Goal: Transaction & Acquisition: Purchase product/service

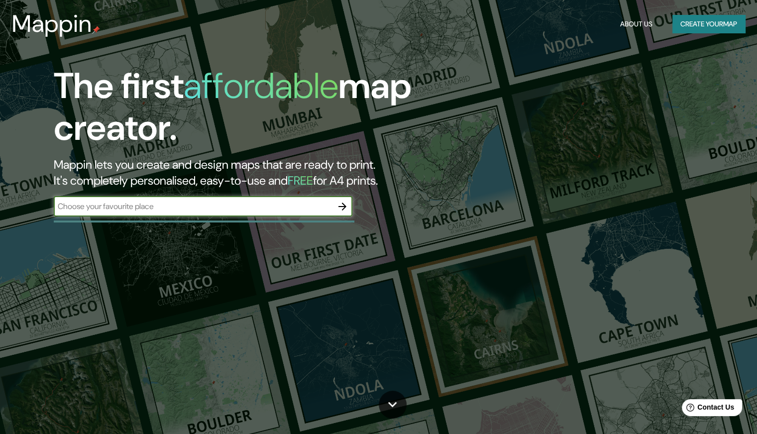
click at [283, 206] on input "text" at bounding box center [193, 206] width 279 height 11
type input "LAKE LEMAN"
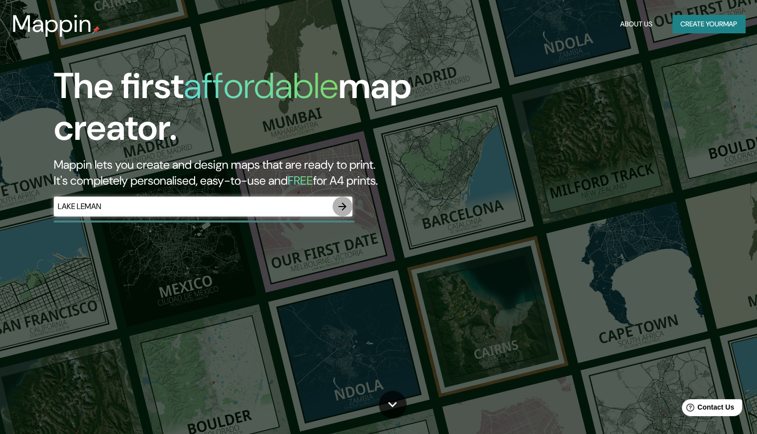
click at [340, 210] on icon "button" at bounding box center [342, 207] width 12 height 12
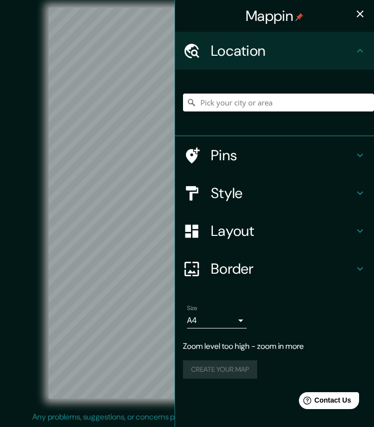
scroll to position [12, 0]
click at [360, 12] on icon "button" at bounding box center [360, 14] width 12 height 12
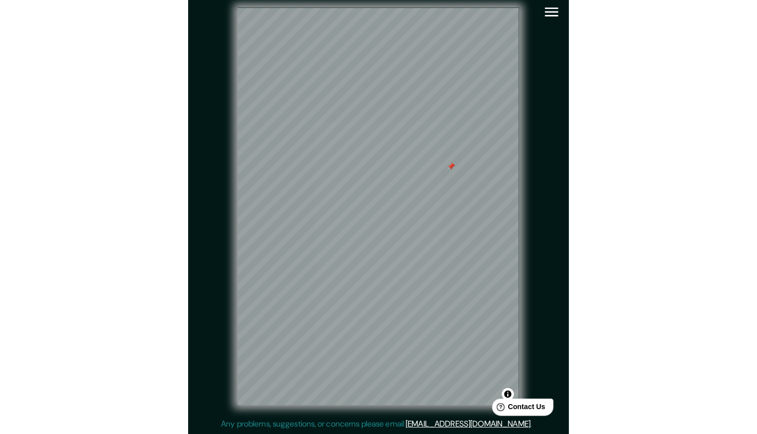
scroll to position [4, 0]
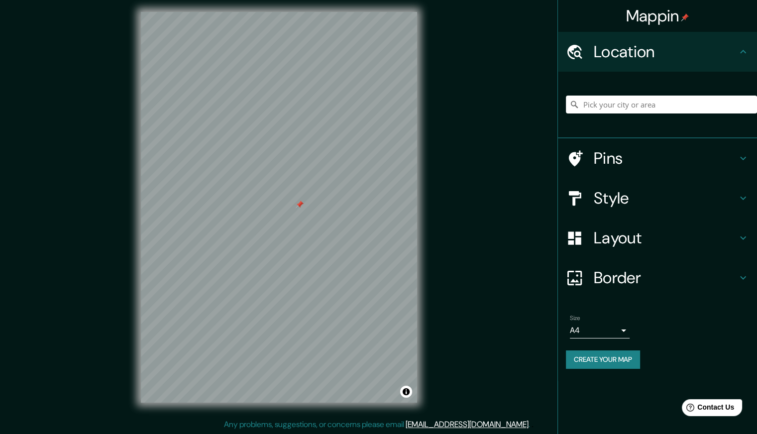
click at [734, 197] on h4 "Style" at bounding box center [665, 198] width 143 height 20
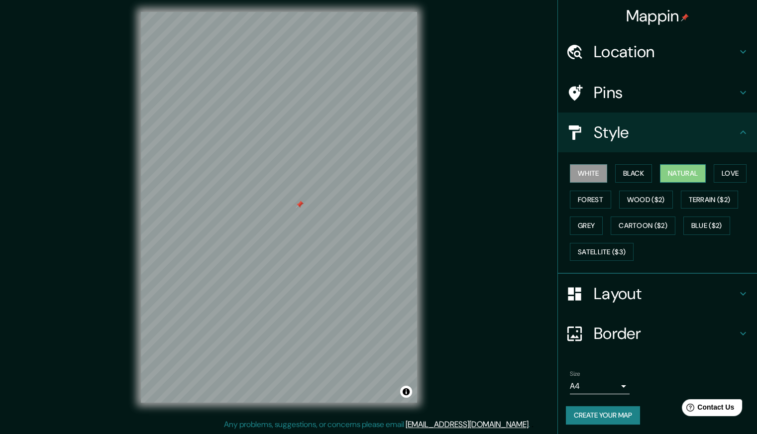
click at [666, 172] on button "Natural" at bounding box center [683, 173] width 46 height 18
click at [730, 174] on button "Love" at bounding box center [730, 173] width 33 height 18
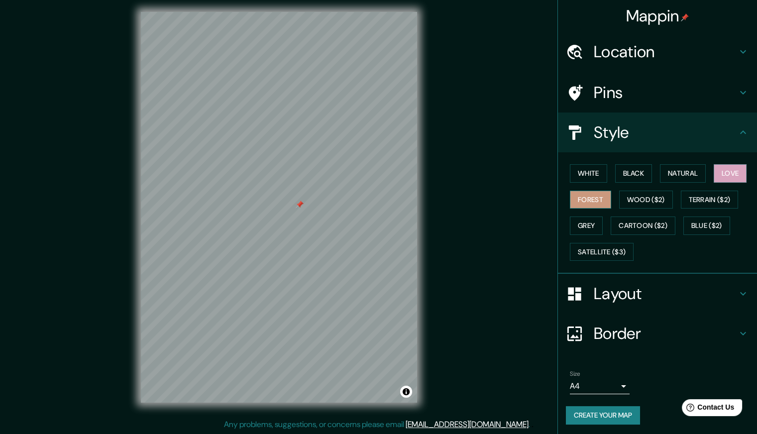
click at [595, 197] on button "Forest" at bounding box center [590, 200] width 41 height 18
click at [627, 202] on button "Wood ($2)" at bounding box center [646, 200] width 54 height 18
click at [593, 231] on button "Grey" at bounding box center [586, 225] width 33 height 18
click at [592, 198] on button "Forest" at bounding box center [590, 200] width 41 height 18
click at [728, 52] on h4 "Location" at bounding box center [665, 52] width 143 height 20
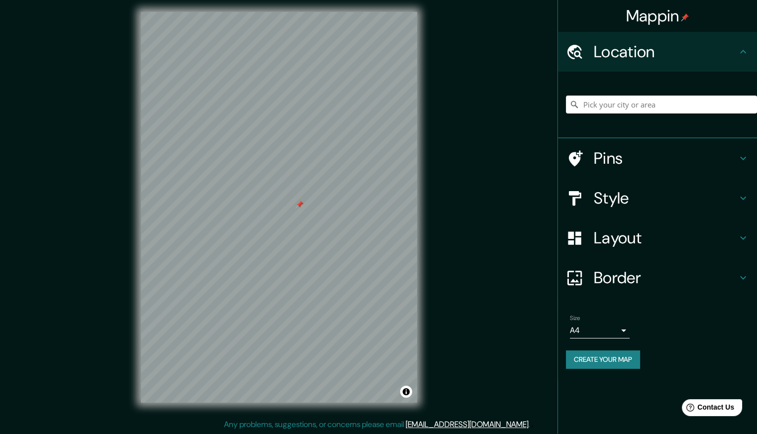
click at [728, 51] on h4 "Location" at bounding box center [665, 52] width 143 height 20
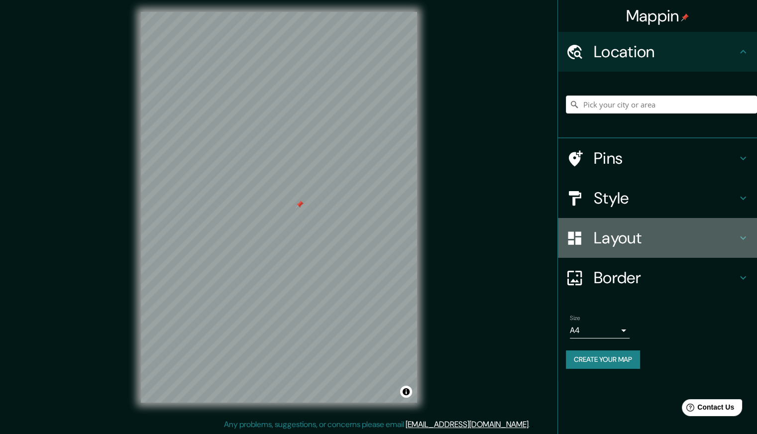
click at [688, 234] on h4 "Layout" at bounding box center [665, 238] width 143 height 20
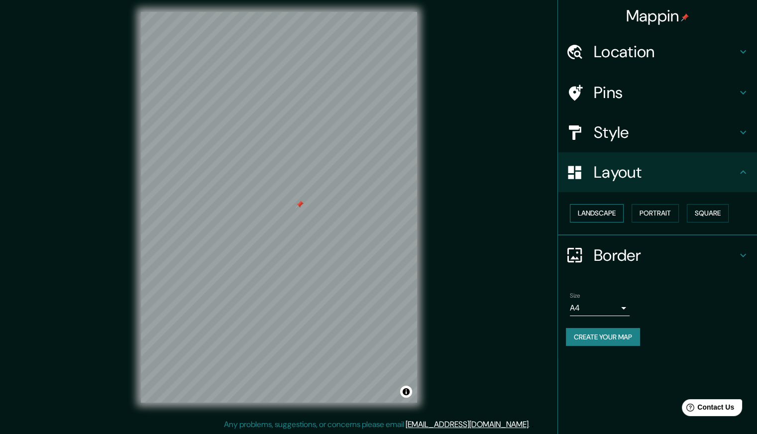
click at [611, 214] on button "Landscape" at bounding box center [597, 213] width 54 height 18
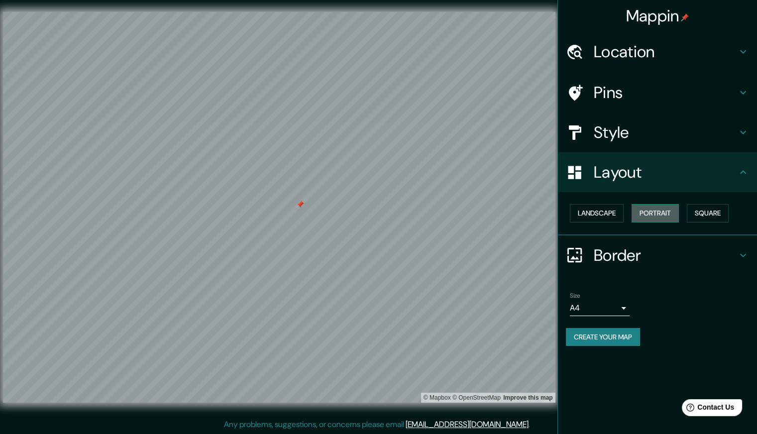
click at [661, 213] on button "Portrait" at bounding box center [654, 213] width 47 height 18
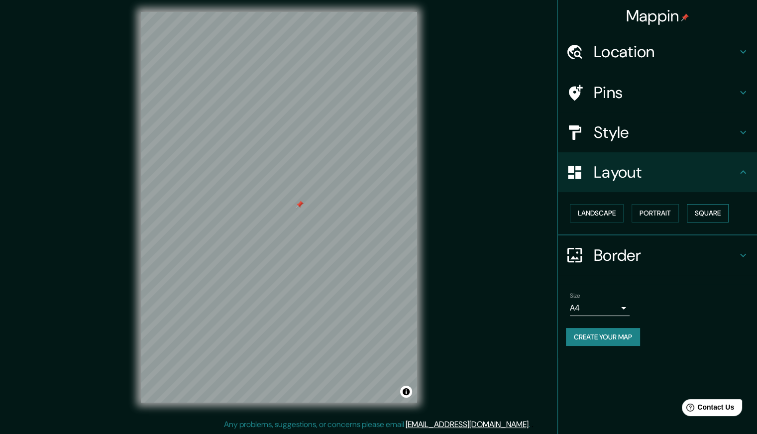
click at [723, 210] on button "Square" at bounding box center [708, 213] width 42 height 18
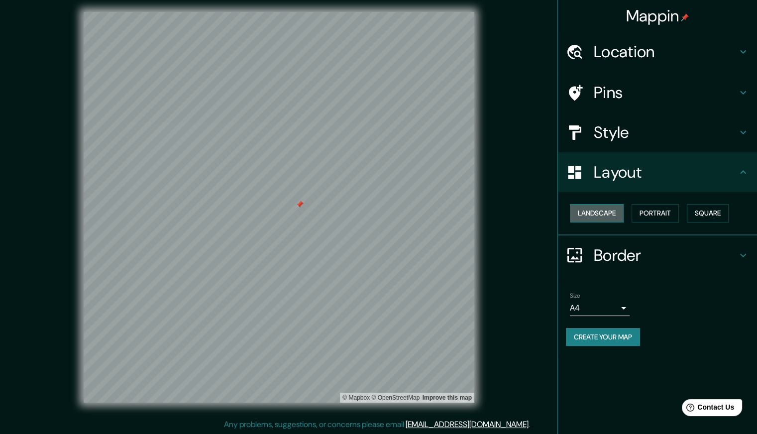
click at [587, 210] on button "Landscape" at bounding box center [597, 213] width 54 height 18
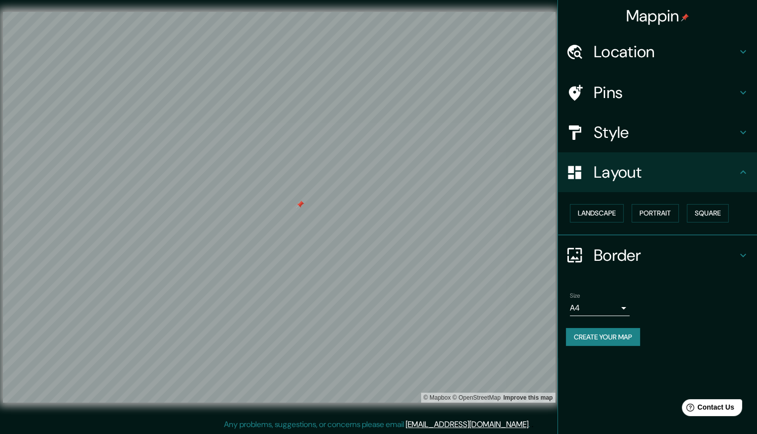
click at [647, 249] on h4 "Border" at bounding box center [665, 255] width 143 height 20
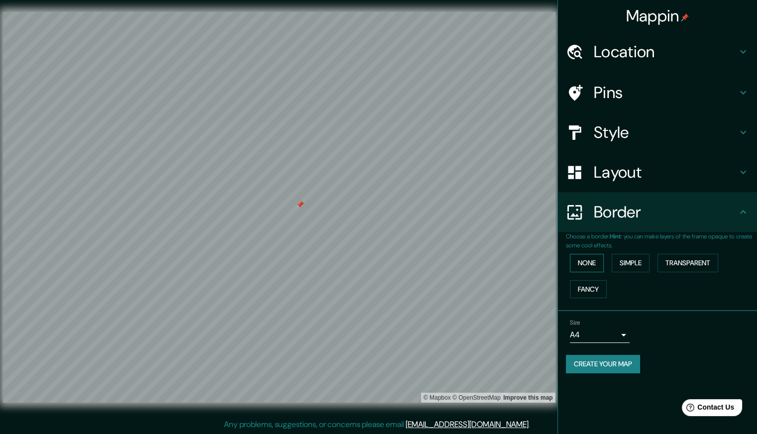
click at [594, 261] on button "None" at bounding box center [587, 263] width 34 height 18
drag, startPoint x: 619, startPoint y: 261, endPoint x: 649, endPoint y: 268, distance: 31.6
click at [619, 260] on button "Simple" at bounding box center [631, 263] width 38 height 18
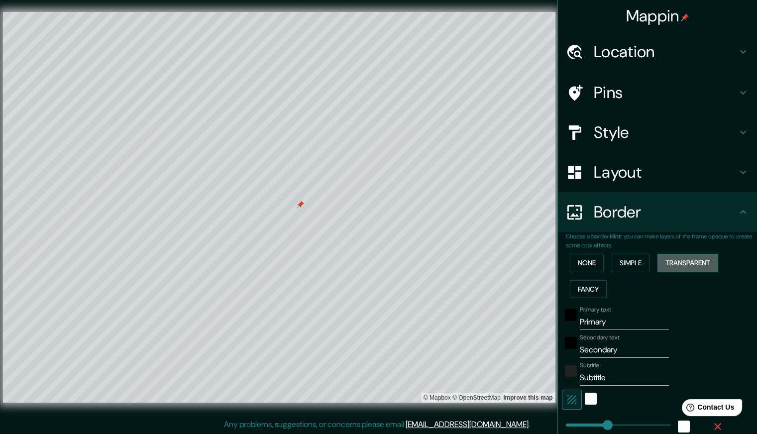
click at [673, 263] on button "Transparent" at bounding box center [687, 263] width 61 height 18
click at [582, 263] on button "None" at bounding box center [587, 263] width 34 height 18
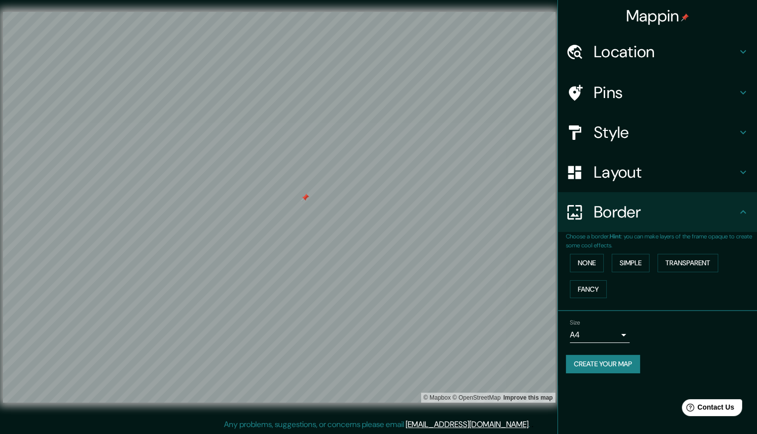
click at [641, 140] on h4 "Style" at bounding box center [665, 132] width 143 height 20
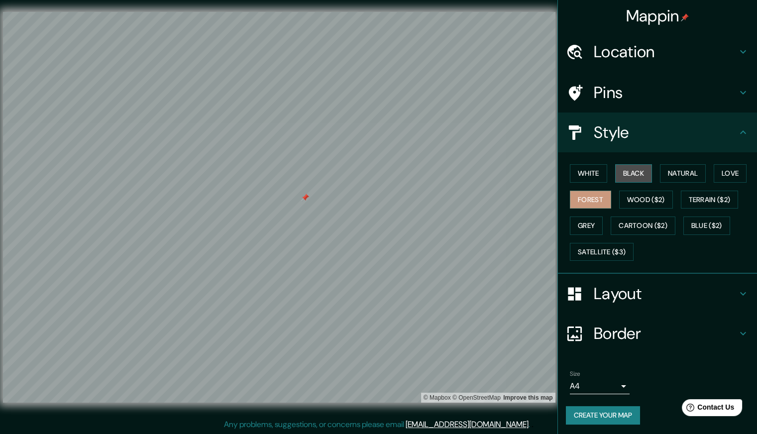
click at [623, 172] on button "Black" at bounding box center [633, 173] width 37 height 18
click at [589, 174] on button "White" at bounding box center [588, 173] width 37 height 18
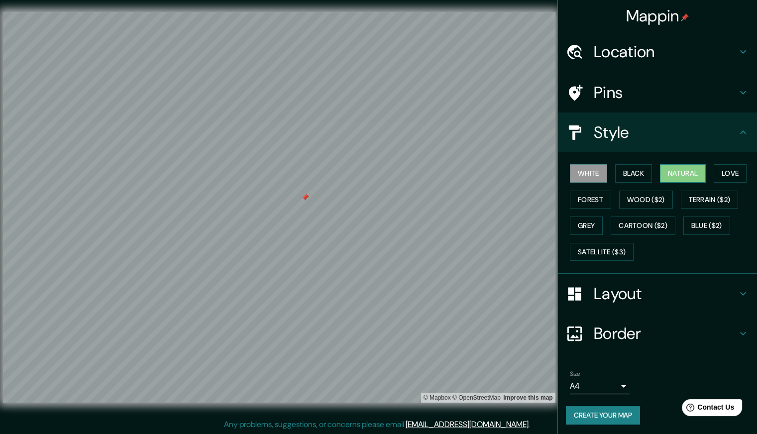
click at [672, 170] on button "Natural" at bounding box center [683, 173] width 46 height 18
click at [580, 177] on button "White" at bounding box center [588, 173] width 37 height 18
click at [627, 172] on button "Black" at bounding box center [633, 173] width 37 height 18
click at [669, 174] on button "Natural" at bounding box center [683, 173] width 46 height 18
click at [633, 175] on button "Black" at bounding box center [633, 173] width 37 height 18
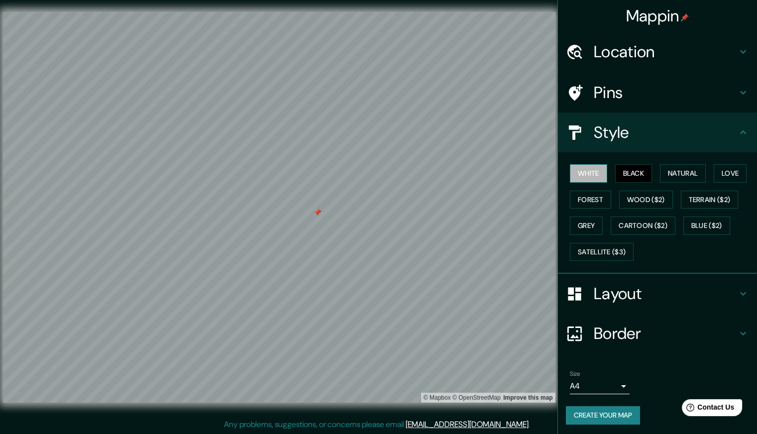
click at [589, 175] on button "White" at bounding box center [588, 173] width 37 height 18
click at [627, 174] on button "Black" at bounding box center [633, 173] width 37 height 18
click at [316, 207] on div at bounding box center [315, 208] width 8 height 8
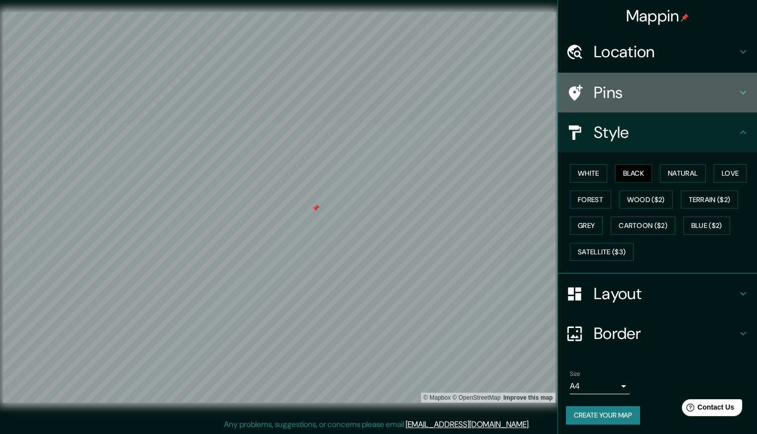
click at [595, 94] on h4 "Pins" at bounding box center [665, 93] width 143 height 20
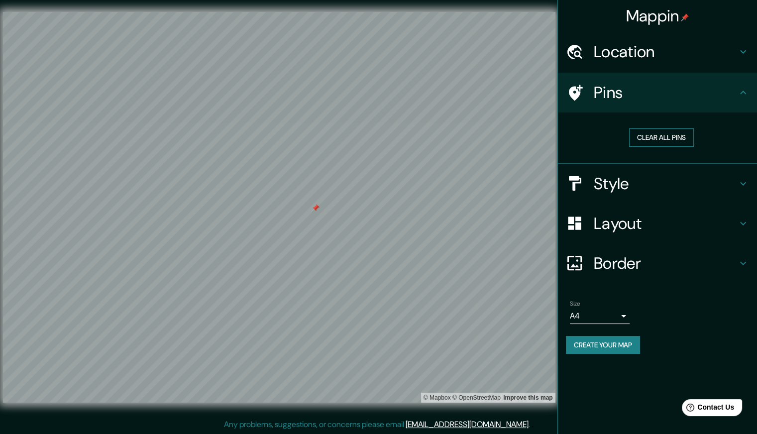
click at [665, 138] on button "Clear all pins" at bounding box center [661, 137] width 65 height 18
click at [720, 96] on h4 "Pins" at bounding box center [665, 93] width 143 height 20
click at [606, 320] on body "Mappin Location Pins Clear all pins Style Layout Border Choose a border. Hint :…" at bounding box center [378, 213] width 757 height 434
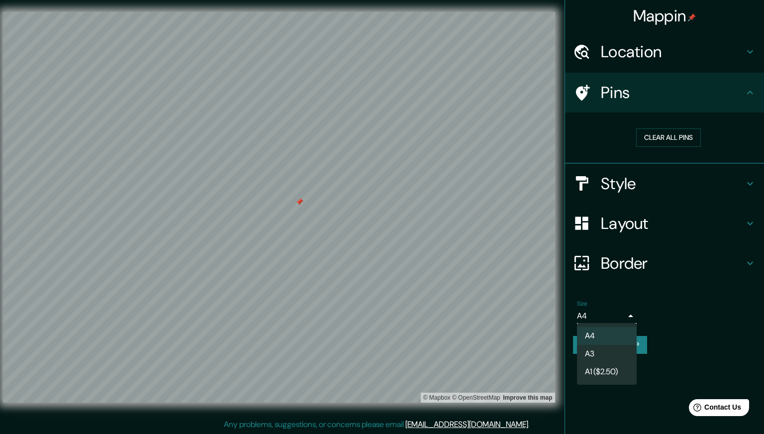
click at [605, 319] on div at bounding box center [382, 217] width 764 height 434
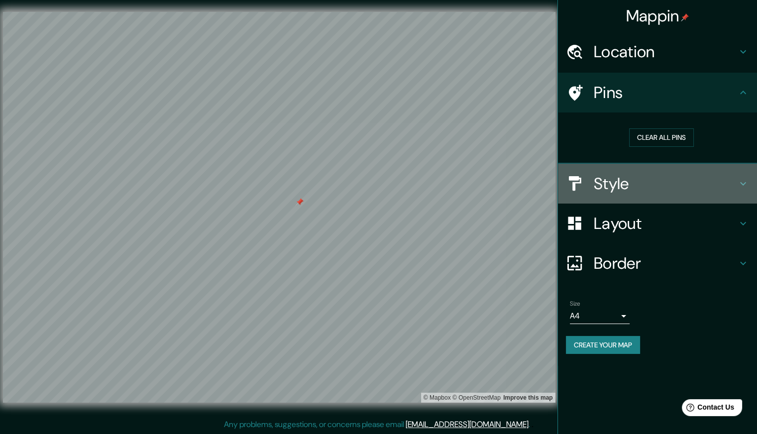
click at [647, 180] on h4 "Style" at bounding box center [665, 184] width 143 height 20
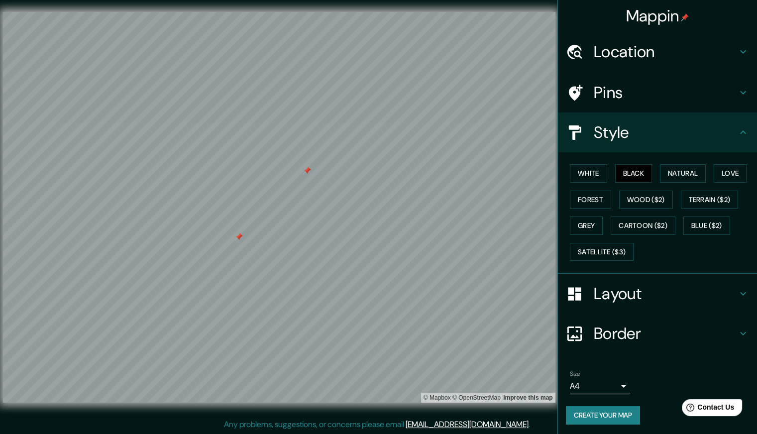
click at [671, 99] on h4 "Pins" at bounding box center [665, 93] width 143 height 20
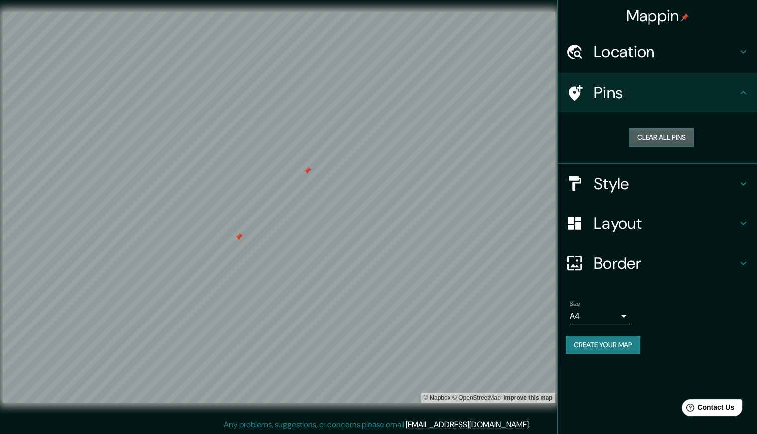
click at [651, 135] on button "Clear all pins" at bounding box center [661, 137] width 65 height 18
drag, startPoint x: 653, startPoint y: 130, endPoint x: 581, endPoint y: 139, distance: 72.8
click at [653, 129] on button "Clear all pins" at bounding box center [661, 137] width 65 height 18
click at [682, 141] on button "Clear all pins" at bounding box center [661, 137] width 65 height 18
click at [685, 183] on h4 "Style" at bounding box center [665, 184] width 143 height 20
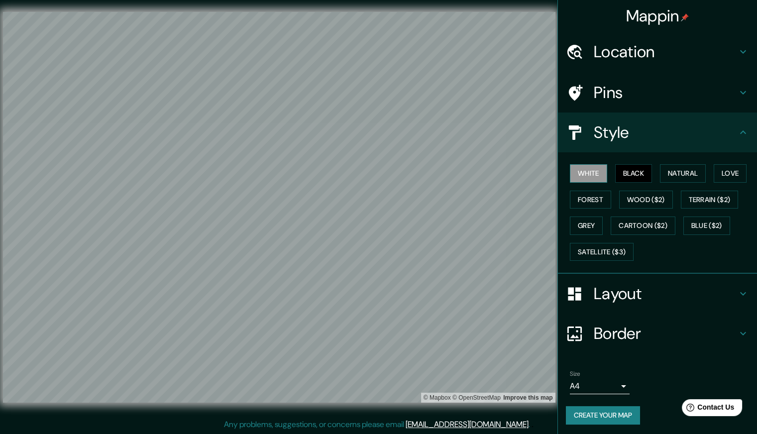
click at [592, 171] on button "White" at bounding box center [588, 173] width 37 height 18
click at [623, 179] on button "Black" at bounding box center [633, 173] width 37 height 18
click at [677, 169] on button "Natural" at bounding box center [683, 173] width 46 height 18
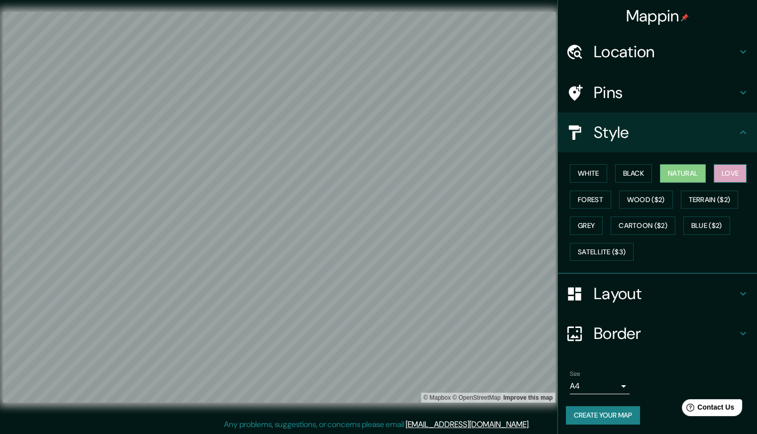
click at [723, 178] on button "Love" at bounding box center [730, 173] width 33 height 18
click at [587, 201] on button "Forest" at bounding box center [590, 200] width 41 height 18
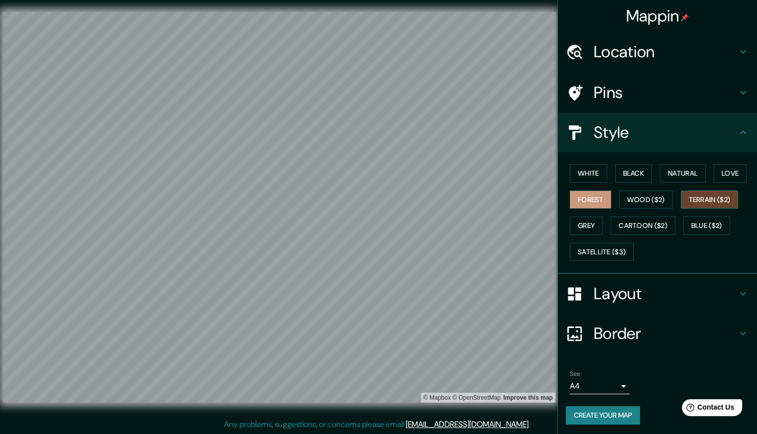
click at [718, 194] on button "Terrain ($2)" at bounding box center [710, 200] width 58 height 18
click at [575, 225] on button "Grey" at bounding box center [586, 225] width 33 height 18
click at [621, 178] on button "Black" at bounding box center [633, 173] width 37 height 18
click at [593, 169] on button "White" at bounding box center [588, 173] width 37 height 18
click at [624, 177] on button "Black" at bounding box center [633, 173] width 37 height 18
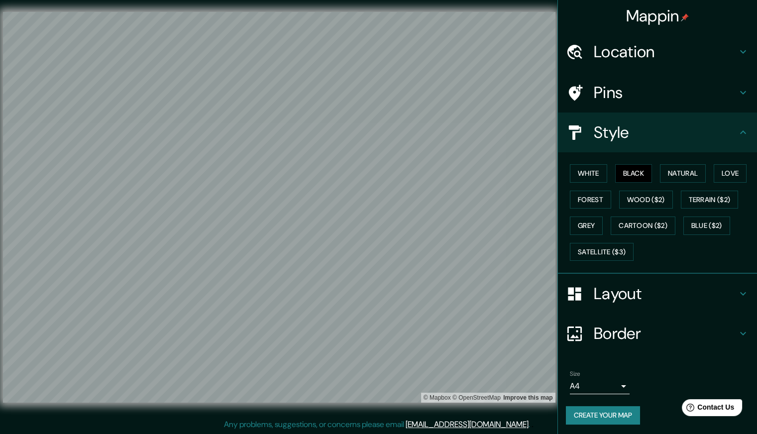
click at [607, 413] on button "Create your map" at bounding box center [603, 415] width 74 height 18
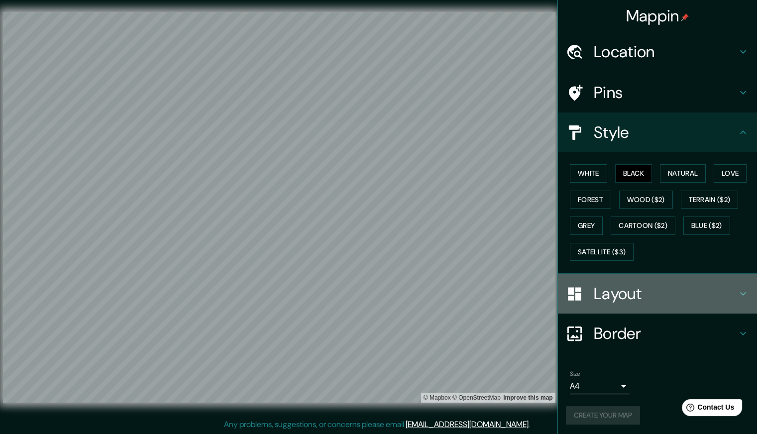
click at [641, 297] on h4 "Layout" at bounding box center [665, 294] width 143 height 20
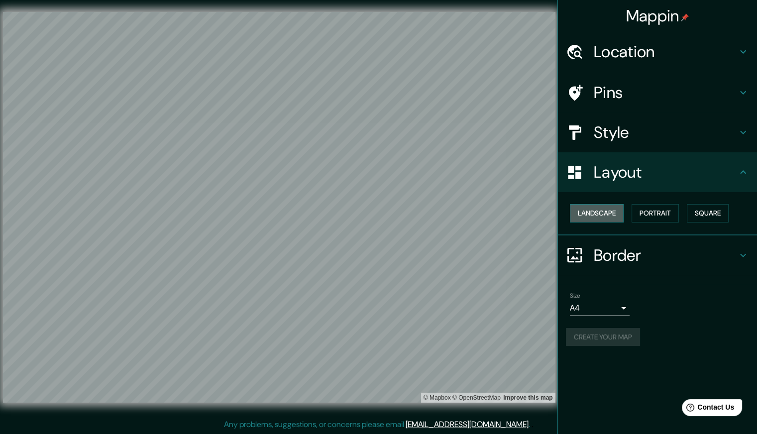
click at [614, 214] on button "Landscape" at bounding box center [597, 213] width 54 height 18
click at [650, 213] on button "Portrait" at bounding box center [654, 213] width 47 height 18
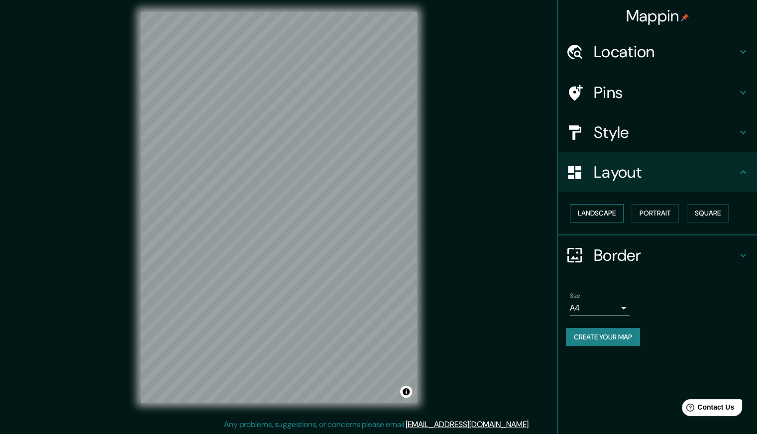
click at [600, 212] on button "Landscape" at bounding box center [597, 213] width 54 height 18
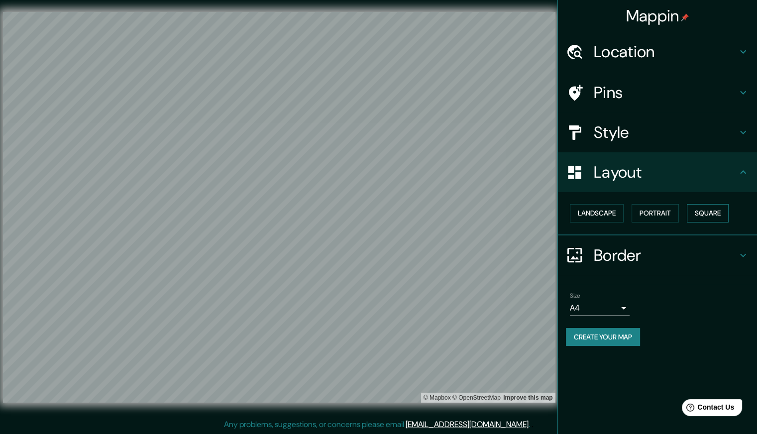
click at [706, 208] on button "Square" at bounding box center [708, 213] width 42 height 18
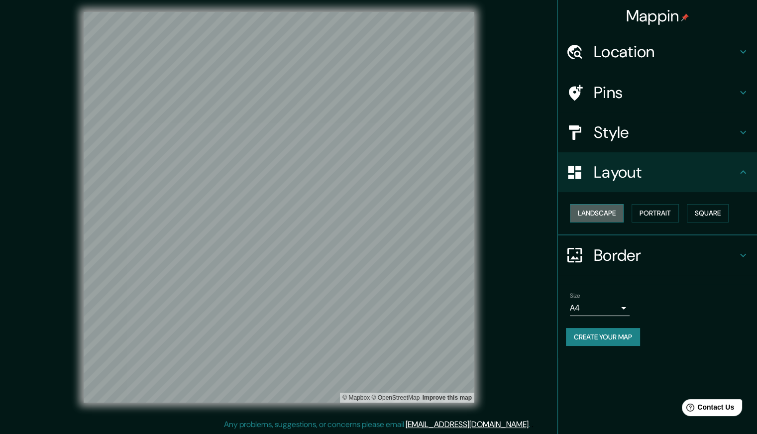
click at [611, 215] on button "Landscape" at bounding box center [597, 213] width 54 height 18
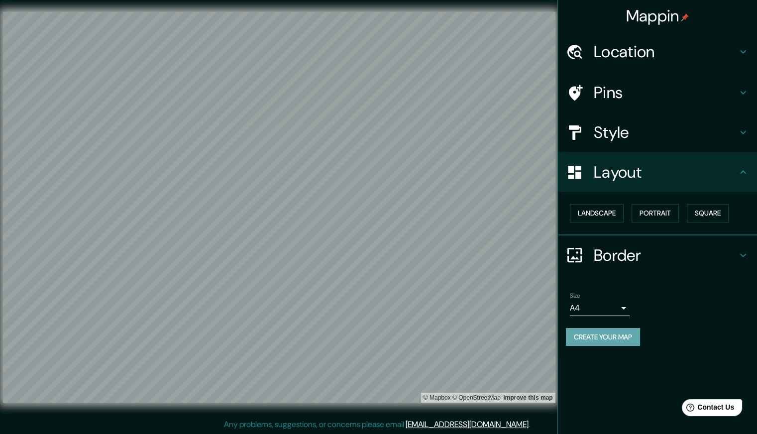
click at [607, 337] on button "Create your map" at bounding box center [603, 337] width 74 height 18
click at [685, 286] on li "Size A4 single Create your map" at bounding box center [657, 321] width 199 height 74
click at [717, 56] on h4 "Location" at bounding box center [665, 52] width 143 height 20
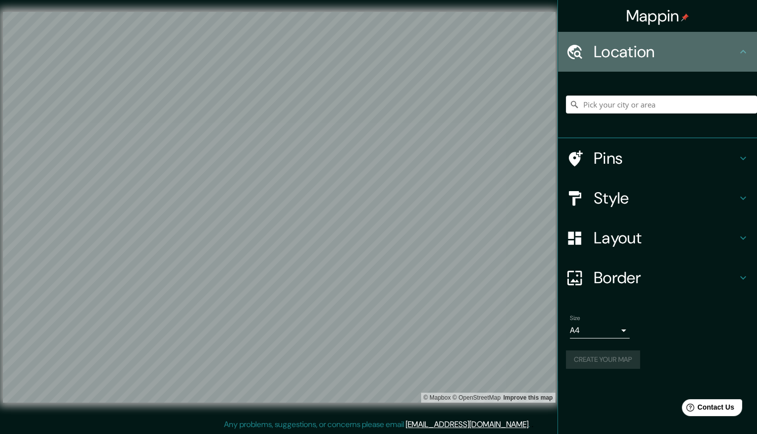
click at [717, 56] on h4 "Location" at bounding box center [665, 52] width 143 height 20
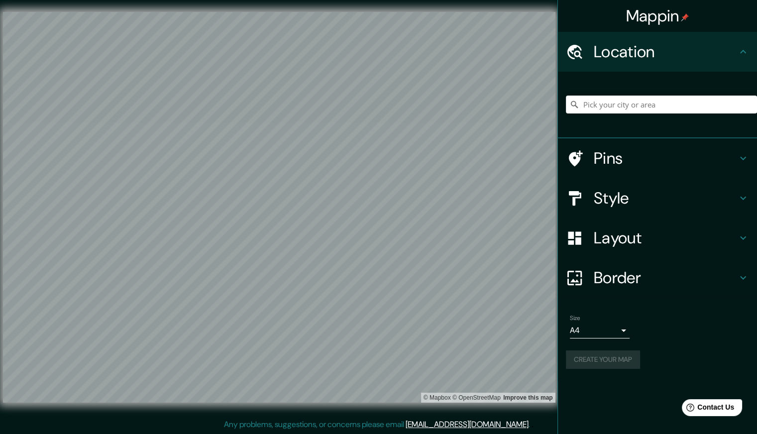
click at [738, 55] on icon at bounding box center [743, 52] width 12 height 12
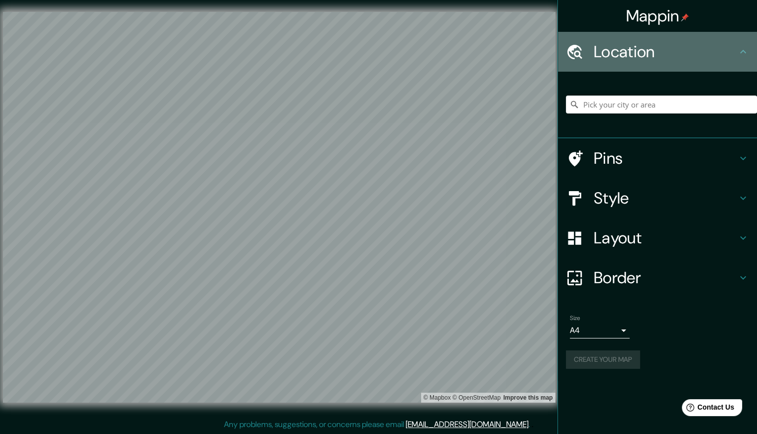
click at [745, 52] on icon at bounding box center [743, 51] width 6 height 3
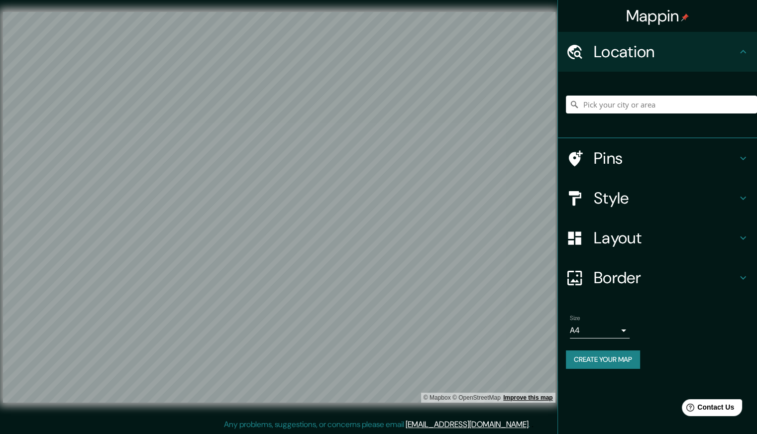
click at [538, 399] on link "Improve this map" at bounding box center [527, 397] width 49 height 7
click at [669, 201] on h4 "Style" at bounding box center [665, 198] width 143 height 20
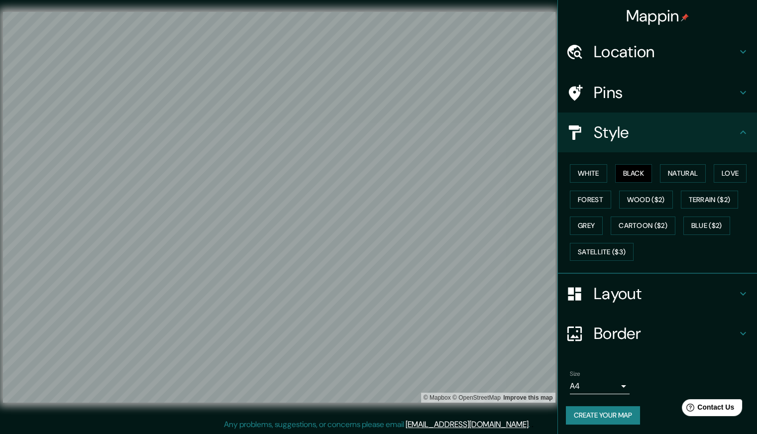
click at [691, 142] on div "Style" at bounding box center [657, 132] width 199 height 40
click at [708, 289] on h4 "Layout" at bounding box center [665, 294] width 143 height 20
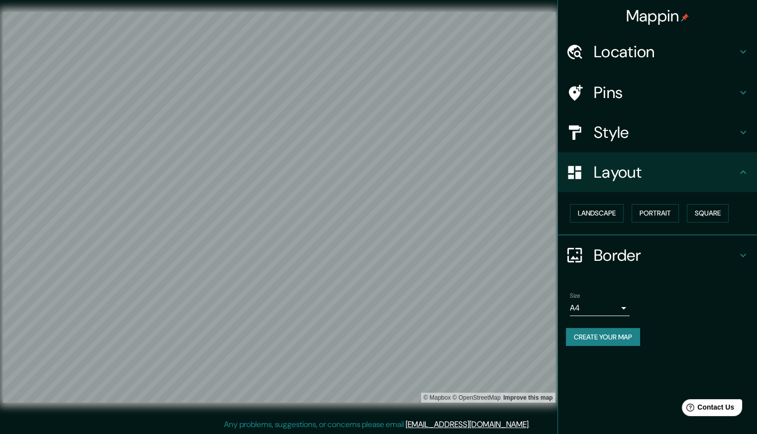
click at [722, 235] on div "Border" at bounding box center [657, 255] width 199 height 40
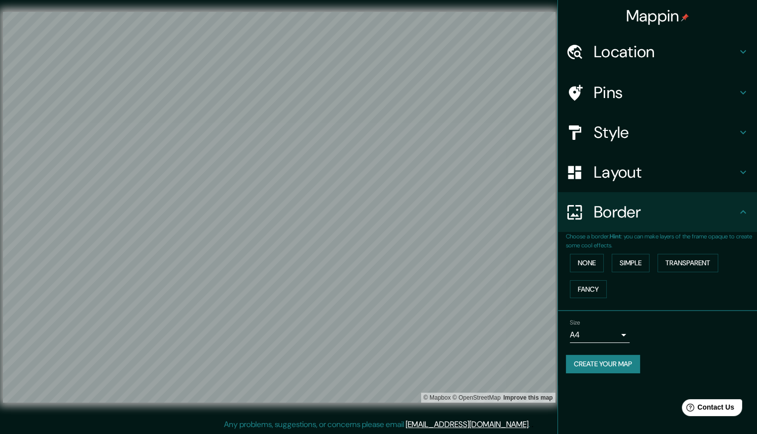
click at [726, 230] on div "Border" at bounding box center [657, 212] width 199 height 40
click at [611, 367] on button "Create your map" at bounding box center [603, 364] width 74 height 18
click at [673, 255] on button "Transparent" at bounding box center [687, 263] width 61 height 18
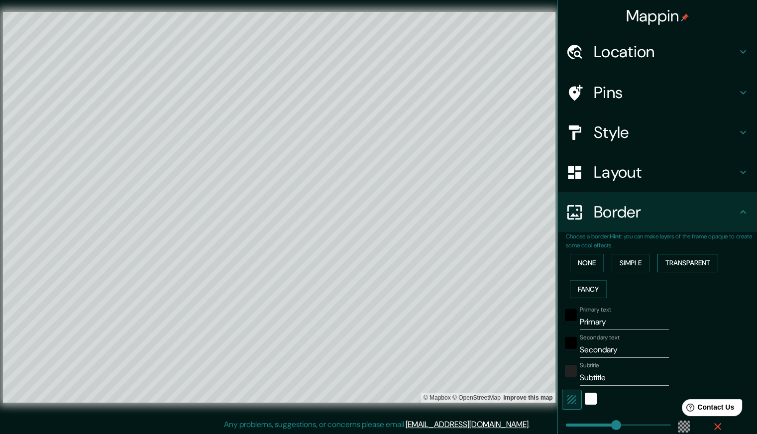
click at [691, 262] on button "Transparent" at bounding box center [687, 263] width 61 height 18
type input "533"
type input "89"
click at [577, 261] on button "None" at bounding box center [587, 263] width 34 height 18
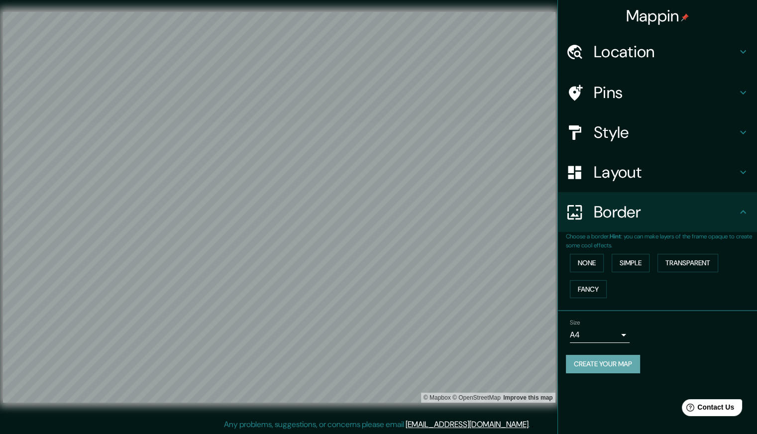
click at [613, 365] on button "Create your map" at bounding box center [603, 364] width 74 height 18
click at [587, 264] on button "None" at bounding box center [587, 263] width 34 height 18
click at [588, 256] on button "None" at bounding box center [587, 263] width 34 height 18
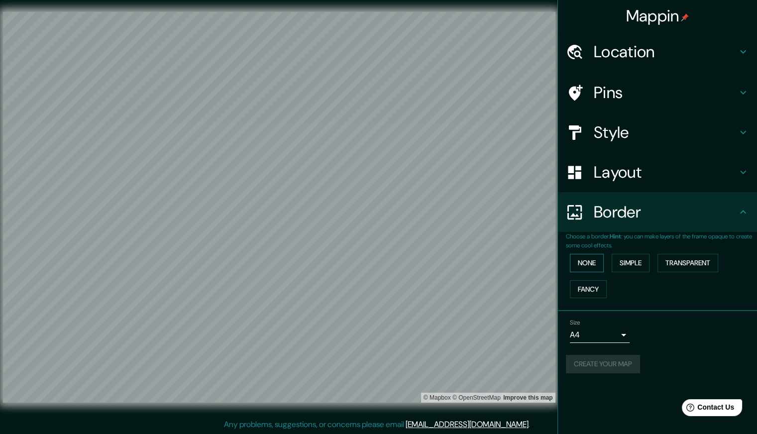
click at [588, 256] on button "None" at bounding box center [587, 263] width 34 height 18
click at [634, 317] on div "Size A4 single" at bounding box center [657, 331] width 183 height 32
click at [622, 360] on div "Create your map" at bounding box center [657, 364] width 183 height 18
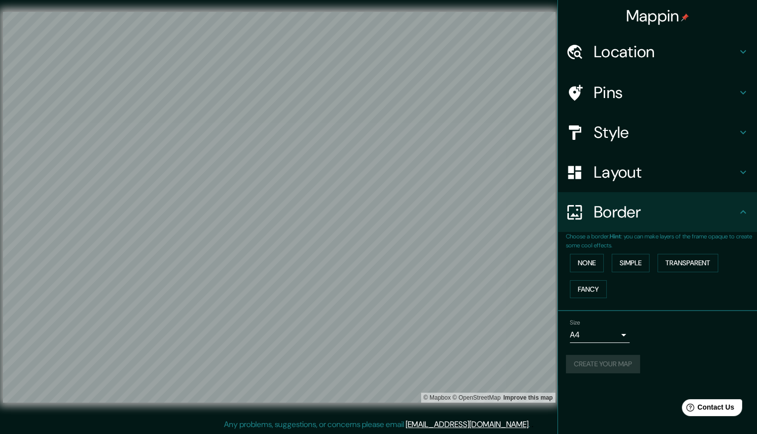
click at [657, 315] on div "Size A4 single" at bounding box center [657, 331] width 183 height 32
